Goal: Information Seeking & Learning: Check status

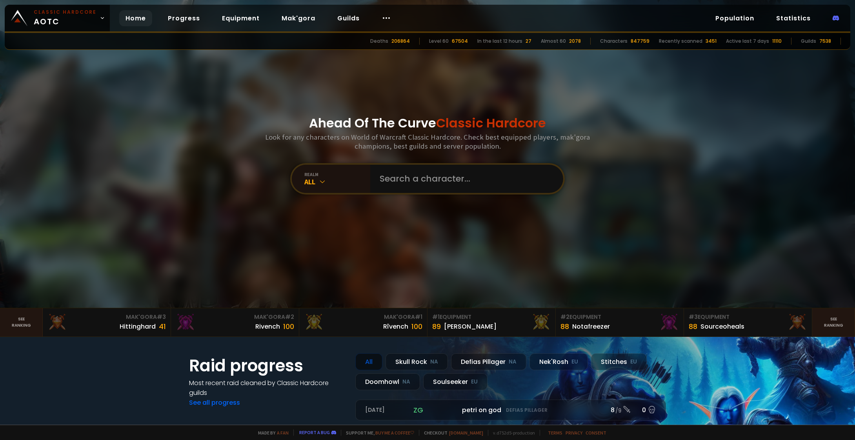
click at [418, 188] on input "text" at bounding box center [464, 179] width 179 height 28
type input "vitor"
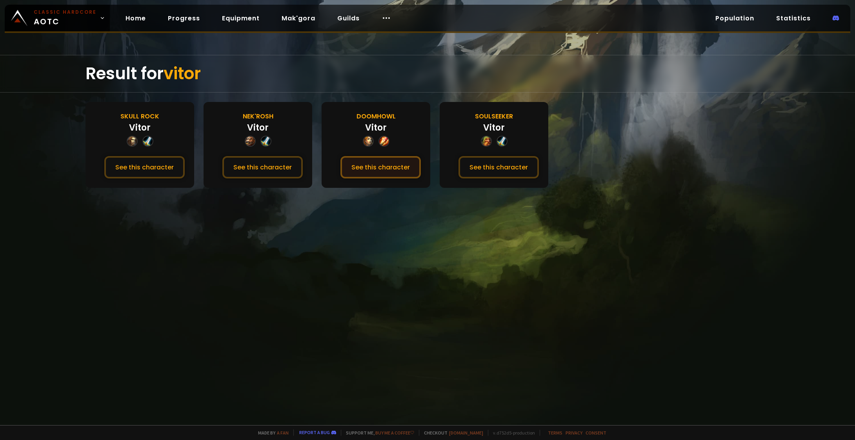
click at [385, 170] on button "See this character" at bounding box center [381, 167] width 80 height 22
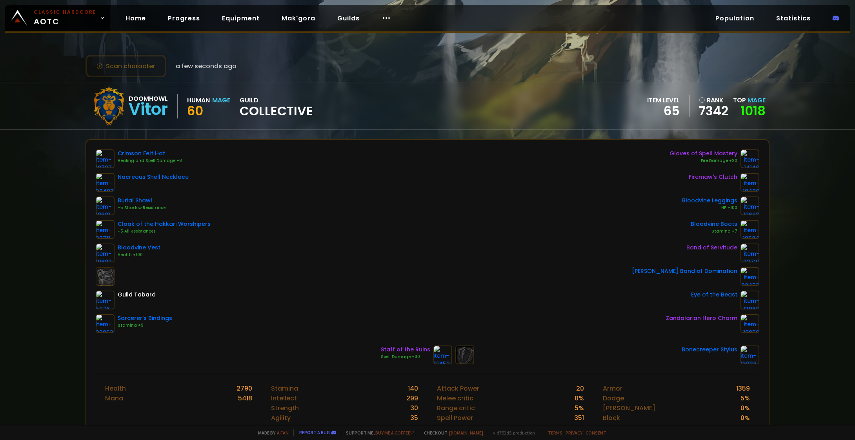
click at [370, 169] on div "Crimson Felt Hat Healing and Spell Damage +8 Nacreous Shell Necklace Burial Sha…" at bounding box center [428, 241] width 664 height 184
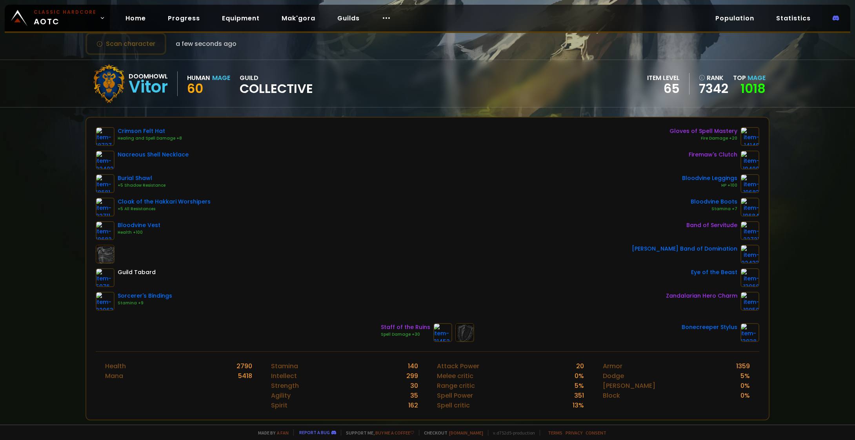
click at [355, 156] on div "Crimson Felt Hat Healing and Spell Damage +8 Nacreous Shell Necklace Burial Sha…" at bounding box center [428, 219] width 664 height 184
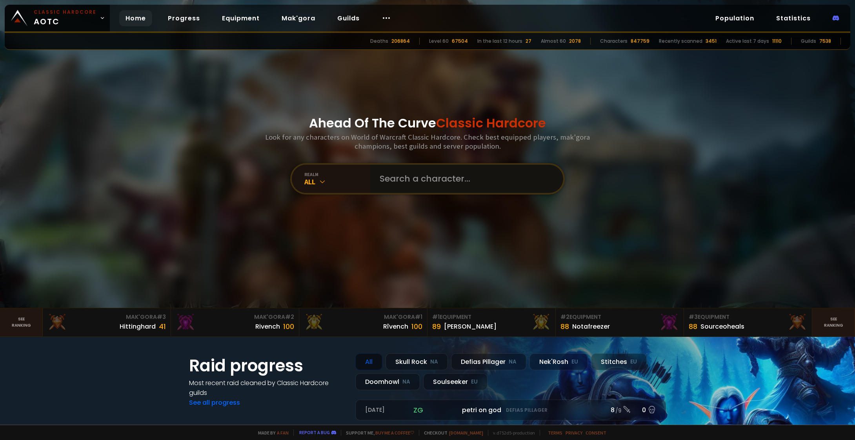
click at [393, 166] on input "text" at bounding box center [464, 179] width 179 height 28
type input "vitor"
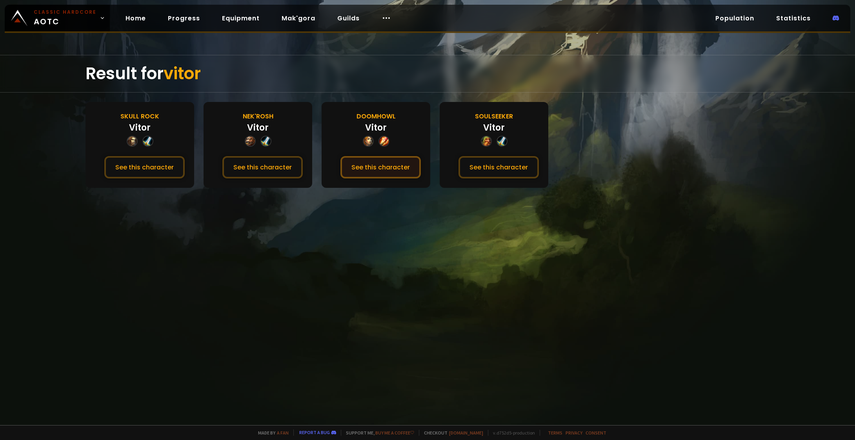
click at [405, 168] on button "See this character" at bounding box center [381, 167] width 80 height 22
